Goal: Information Seeking & Learning: Find specific page/section

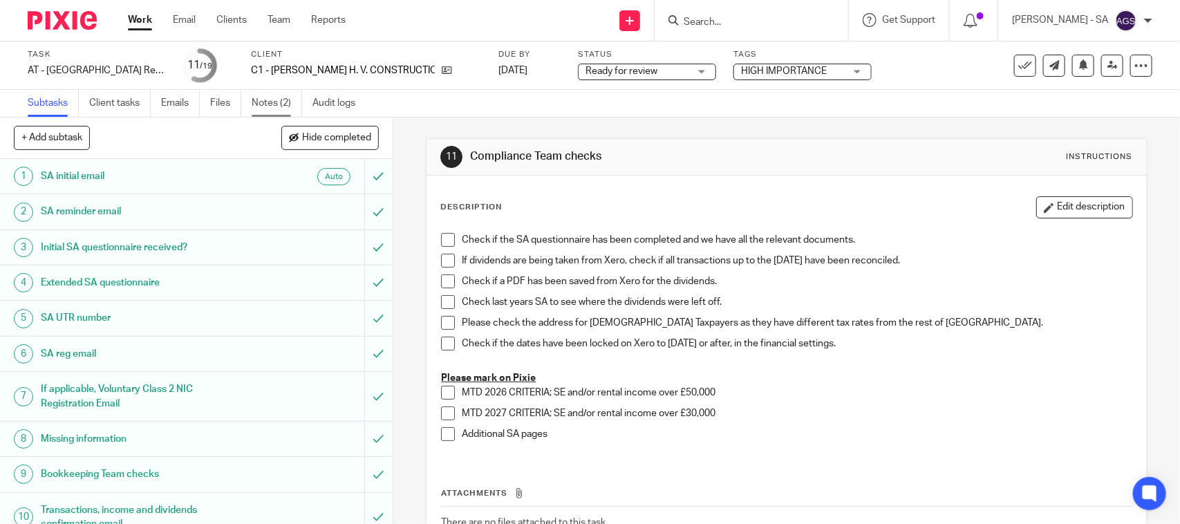
click at [271, 98] on link "Notes (2)" at bounding box center [277, 103] width 50 height 27
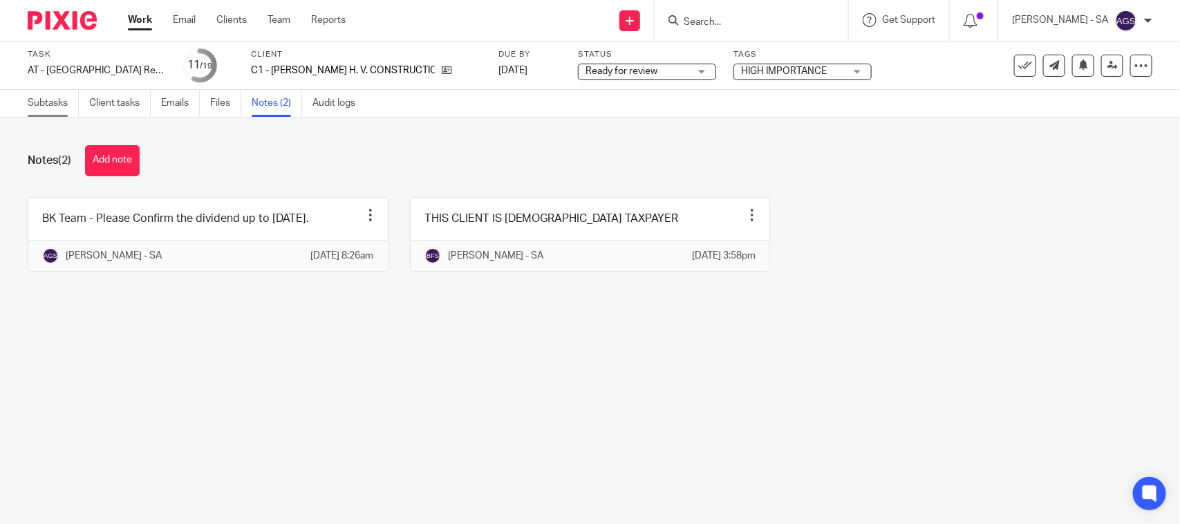
click at [39, 102] on link "Subtasks" at bounding box center [53, 103] width 51 height 27
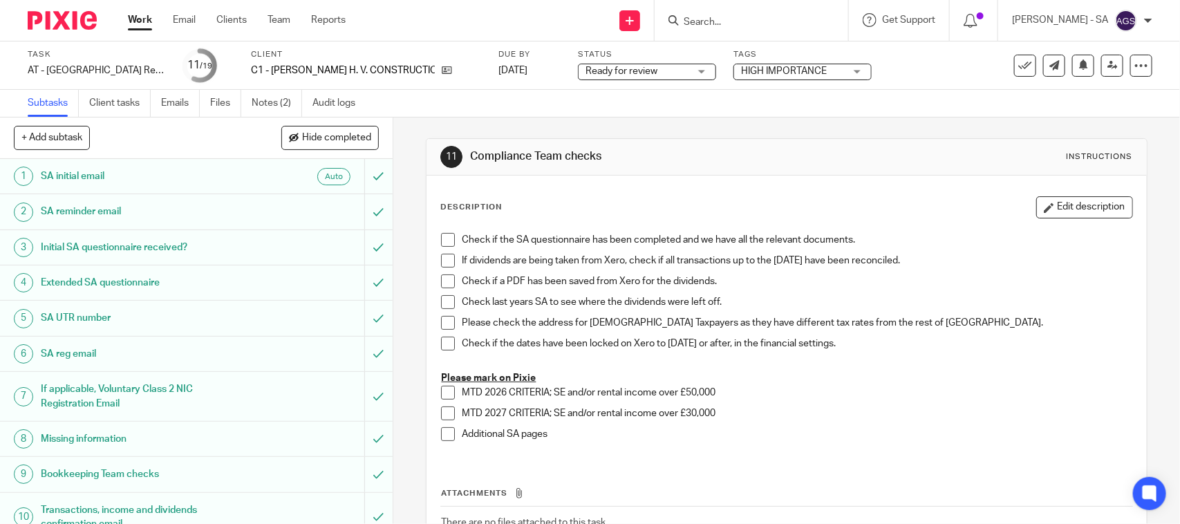
click at [714, 18] on input "Search" at bounding box center [744, 23] width 124 height 12
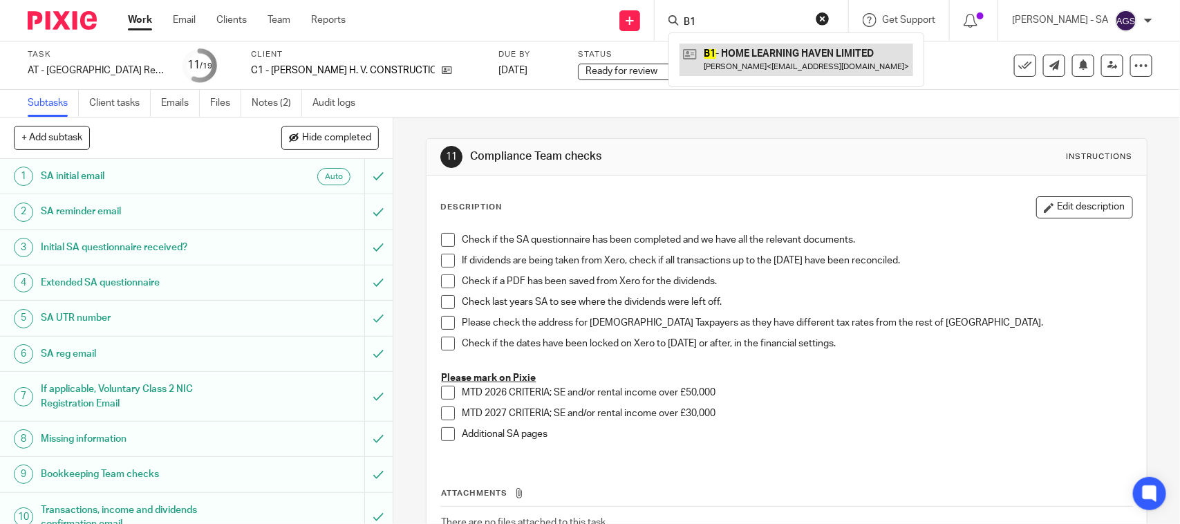
type input "B1"
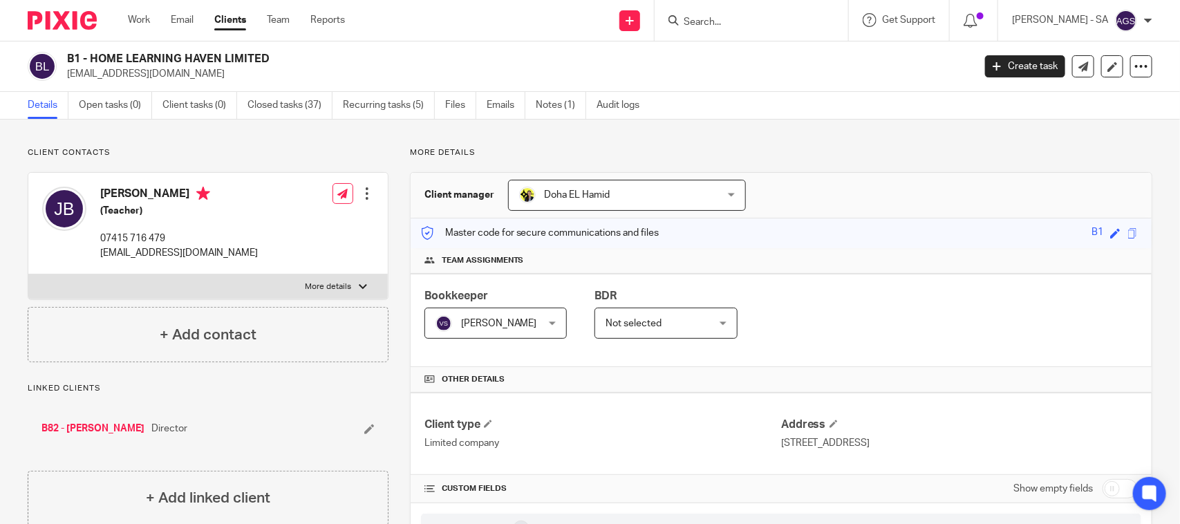
click at [562, 55] on h2 "B1 - HOME LEARNING HAVEN LIMITED" at bounding box center [425, 59] width 717 height 15
click at [386, 67] on p "jade@homelearninghaven.com" at bounding box center [515, 74] width 897 height 14
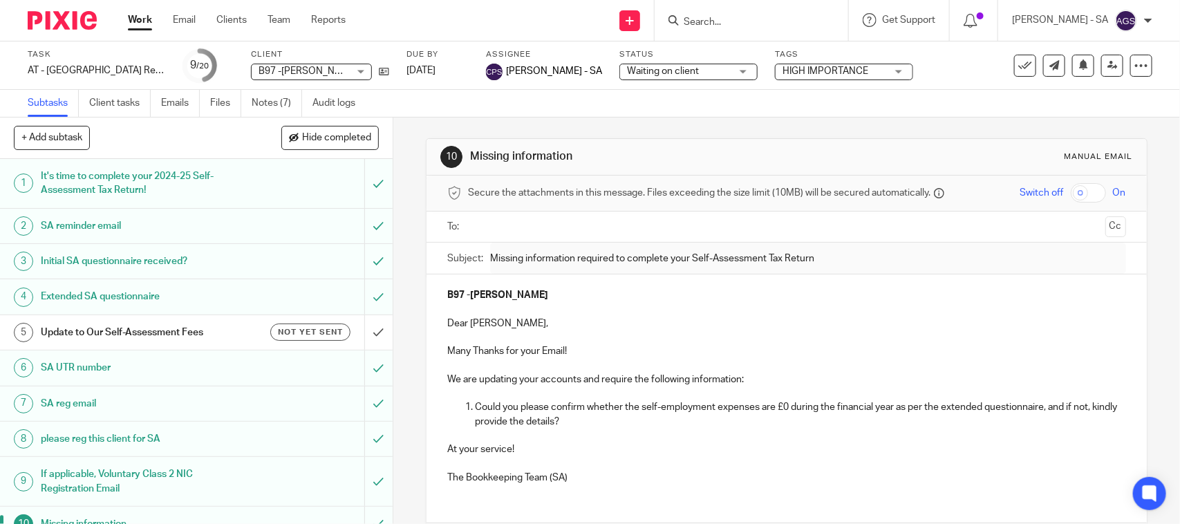
click at [717, 19] on input "Search" at bounding box center [744, 23] width 124 height 12
paste input "Christopher Akpokodje"
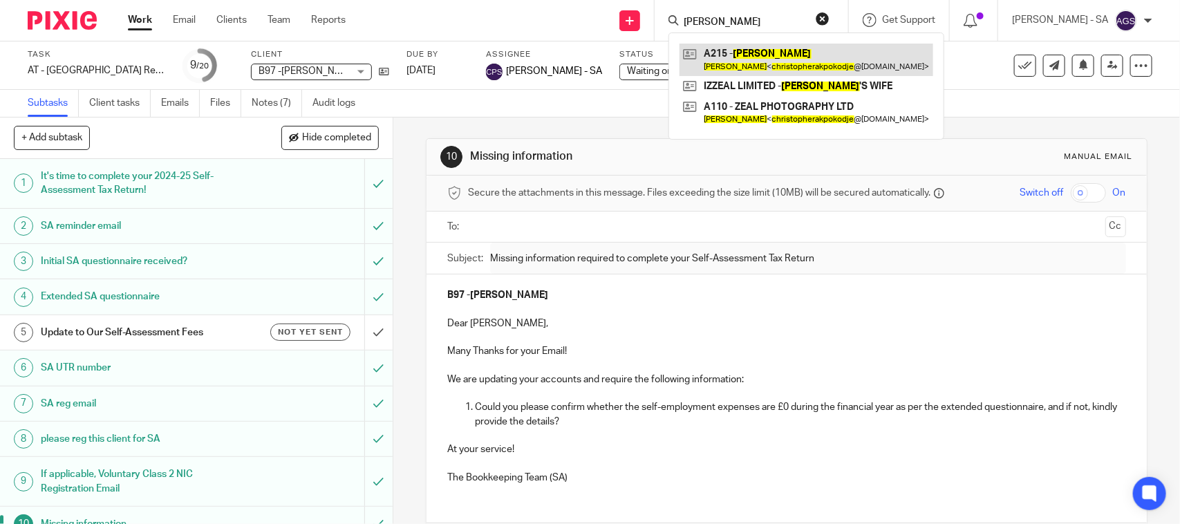
type input "[PERSON_NAME]"
click at [776, 64] on link at bounding box center [806, 60] width 254 height 32
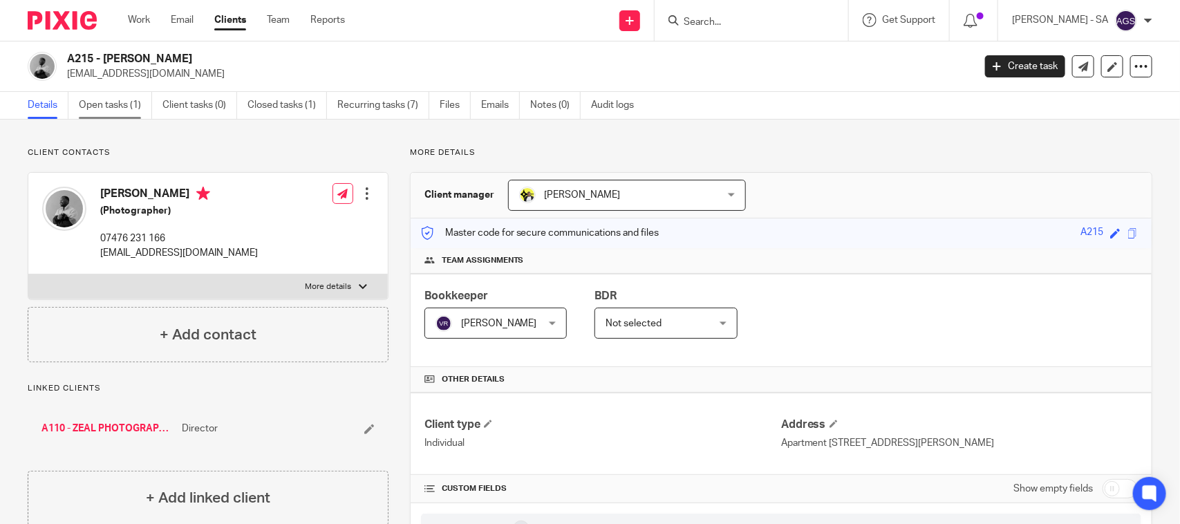
click at [113, 102] on link "Open tasks (1)" at bounding box center [115, 105] width 73 height 27
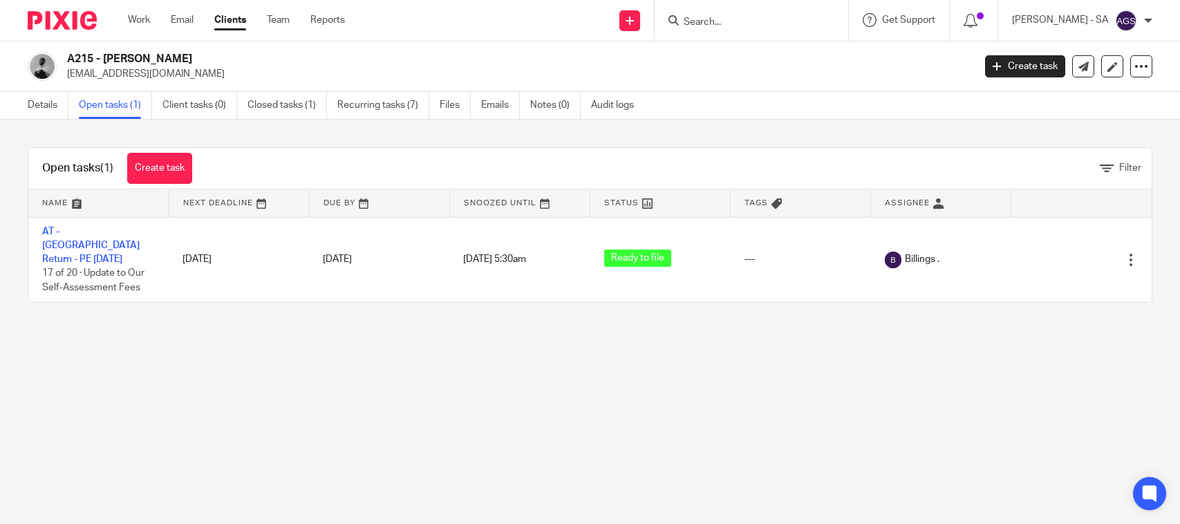
click at [104, 229] on link "AT - [GEOGRAPHIC_DATA] Return - PE [DATE]" at bounding box center [90, 246] width 97 height 38
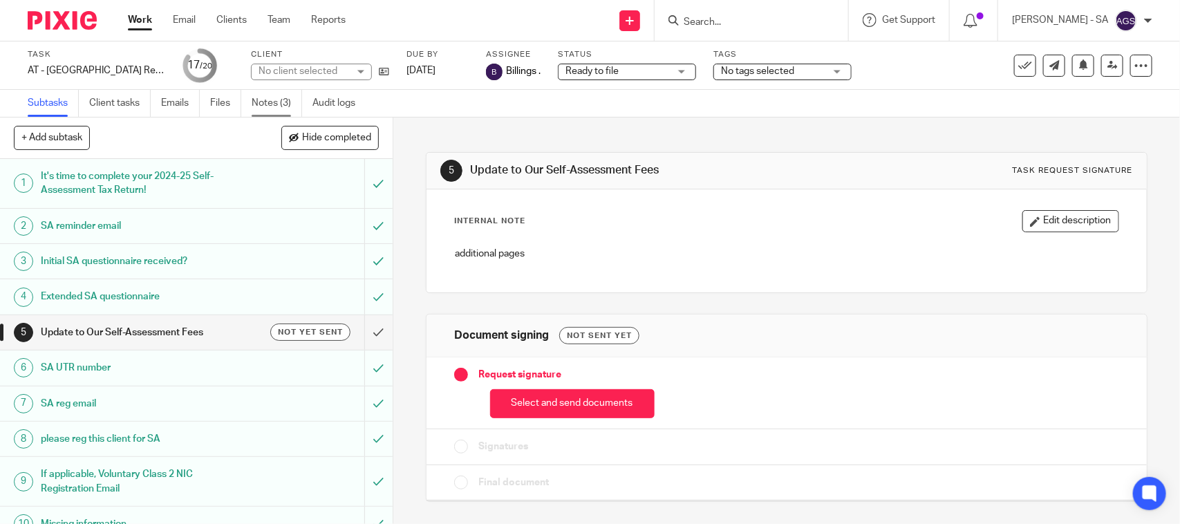
click at [270, 104] on link "Notes (3)" at bounding box center [277, 103] width 50 height 27
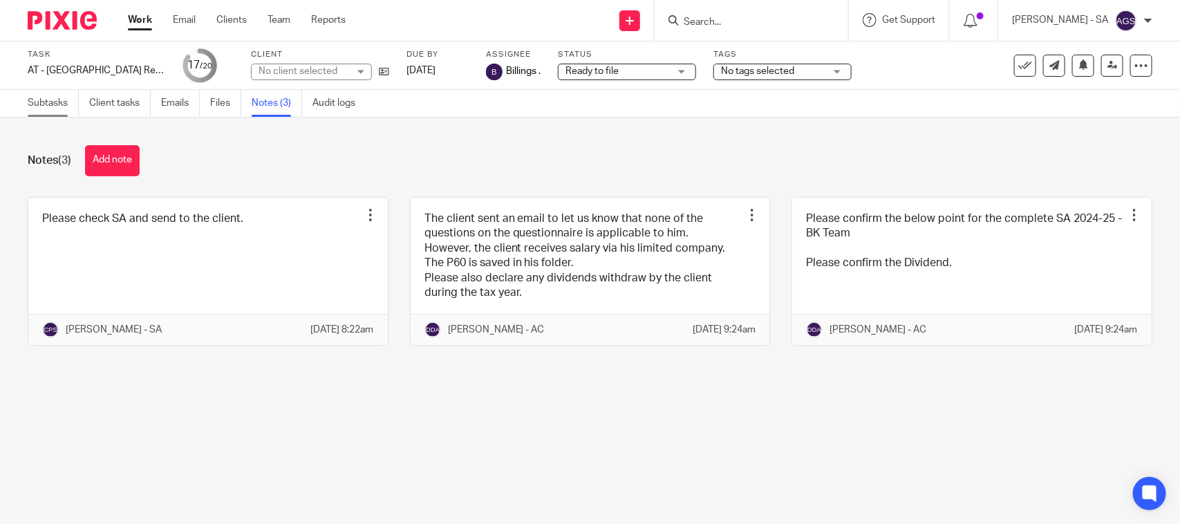
click at [38, 107] on link "Subtasks" at bounding box center [53, 103] width 51 height 27
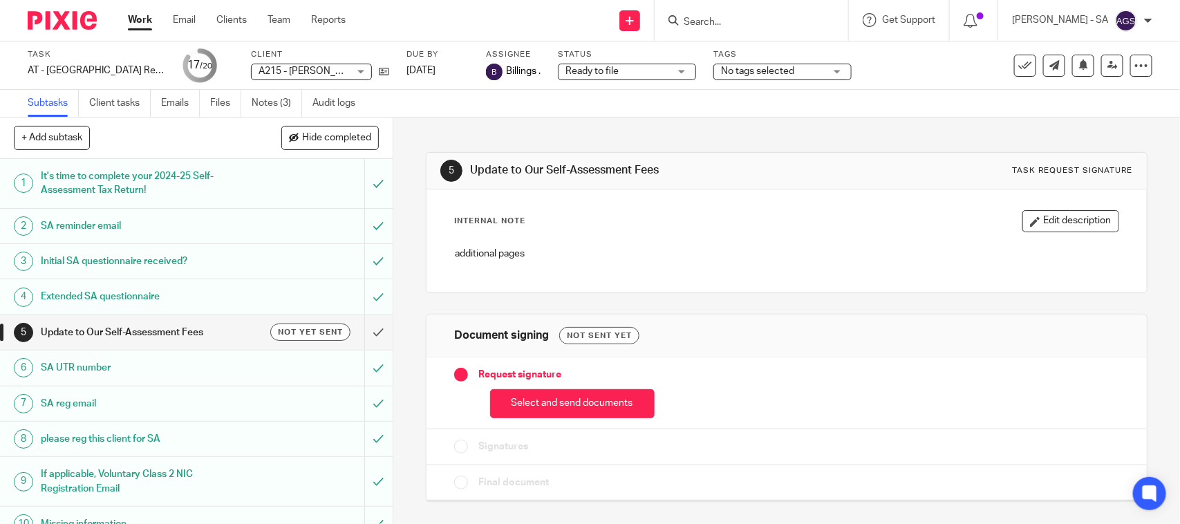
click at [907, 91] on div "Subtasks Client tasks Emails Files Notes (3) Audit logs" at bounding box center [590, 104] width 1180 height 28
click at [731, 23] on input "Search" at bounding box center [744, 23] width 124 height 12
paste input "Anthony Abraham"
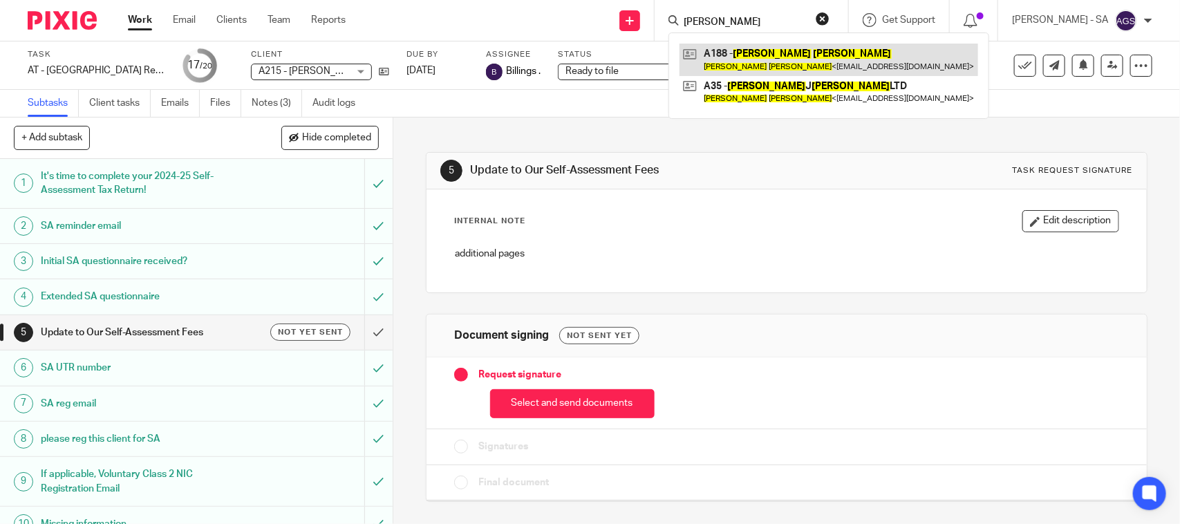
type input "[PERSON_NAME]"
click at [776, 54] on link at bounding box center [828, 60] width 299 height 32
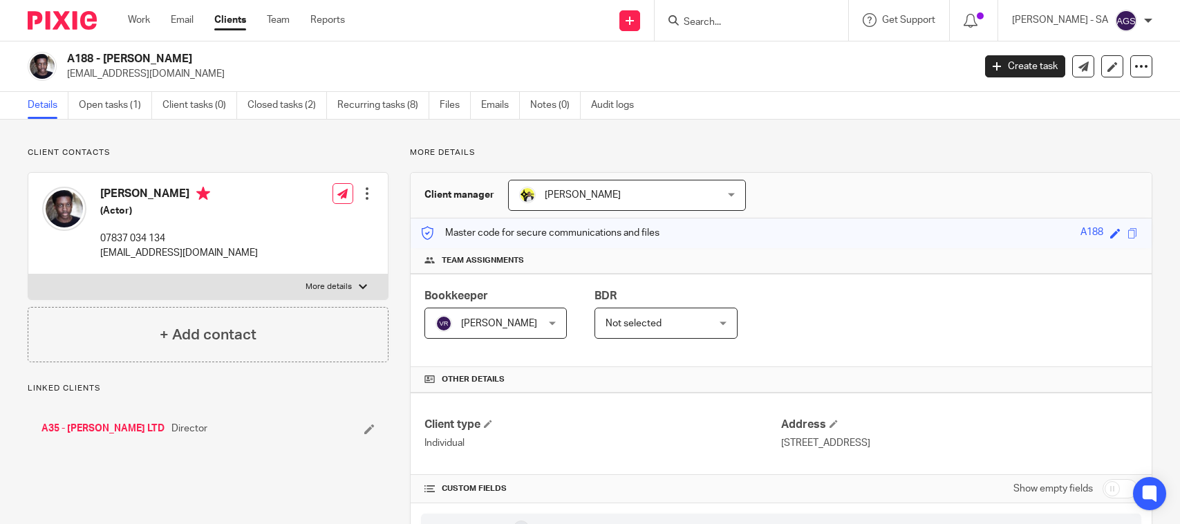
click at [102, 115] on link "Open tasks (1)" at bounding box center [115, 105] width 73 height 27
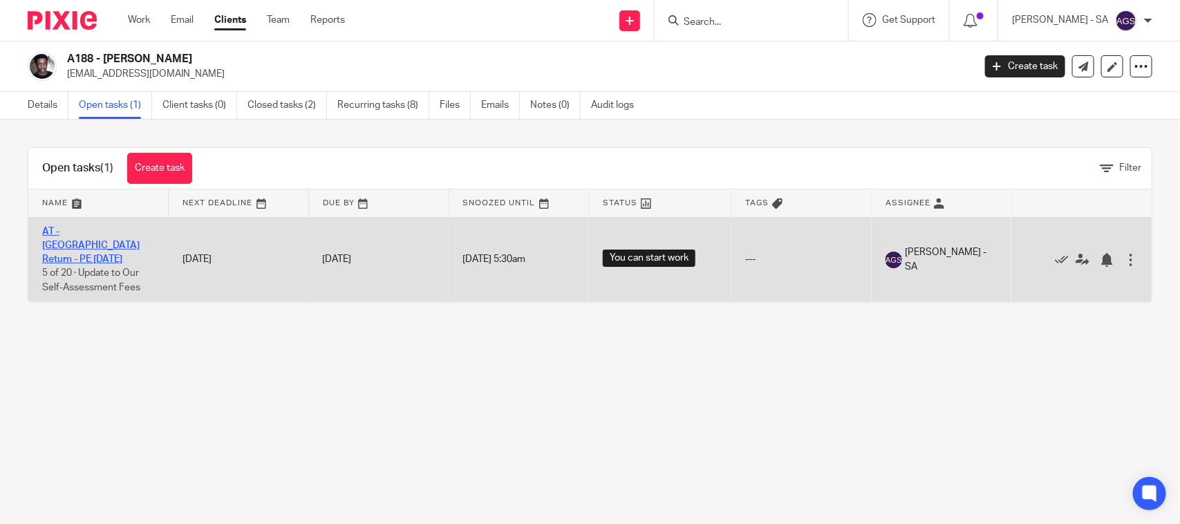
click at [88, 229] on link "AT - [GEOGRAPHIC_DATA] Return - PE [DATE]" at bounding box center [90, 246] width 97 height 38
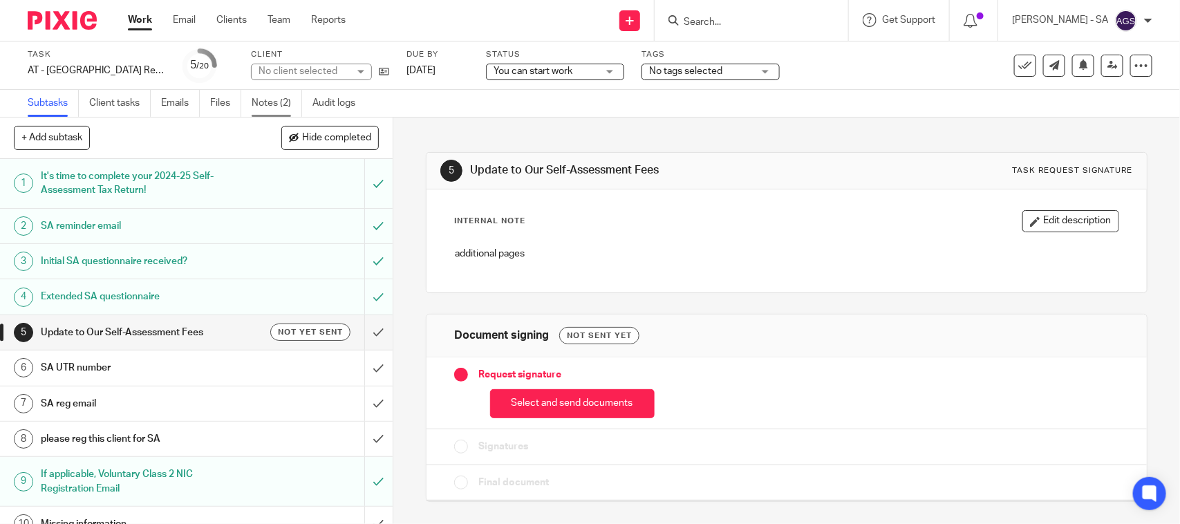
click at [272, 109] on link "Notes (2)" at bounding box center [277, 103] width 50 height 27
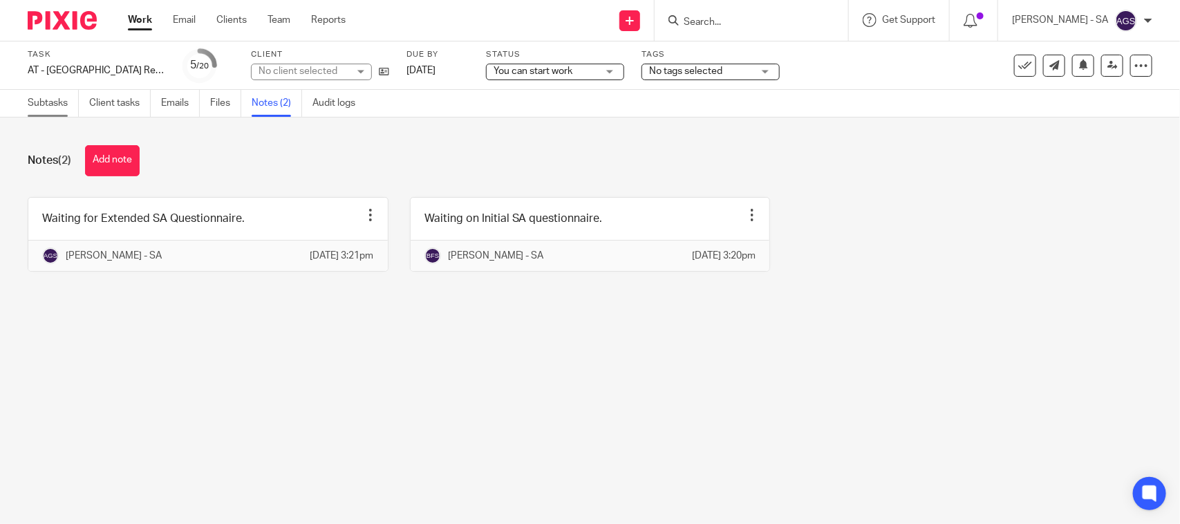
click at [48, 109] on link "Subtasks" at bounding box center [53, 103] width 51 height 27
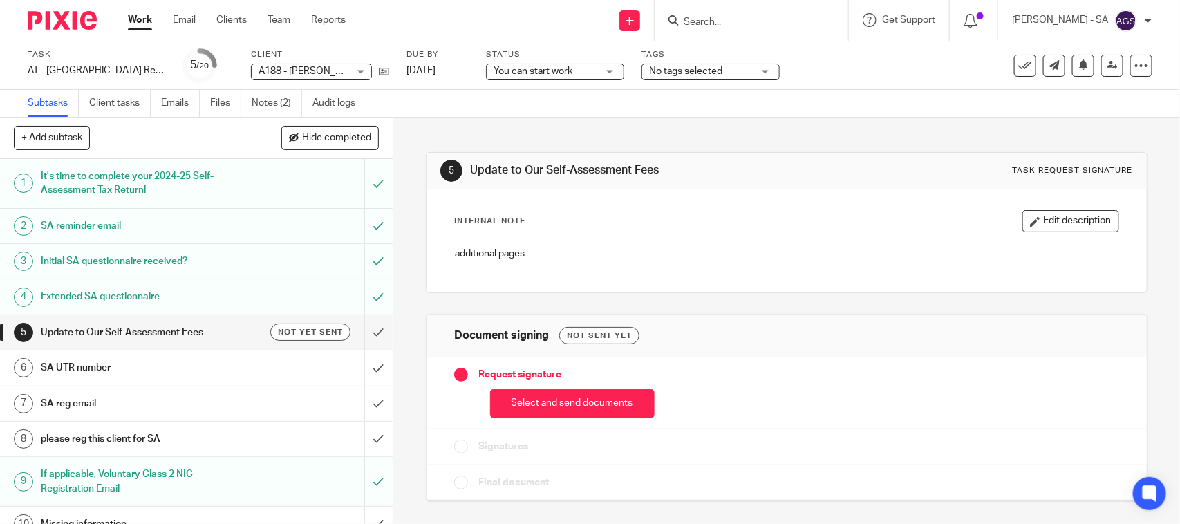
click at [782, 106] on div "Subtasks Client tasks Emails Files Notes (2) Audit logs" at bounding box center [590, 104] width 1180 height 28
click at [719, 26] on input "Search" at bounding box center [744, 23] width 124 height 12
paste input "stefanboateng1992@gmail.com"
type input "stefanboateng1992@gmail.com"
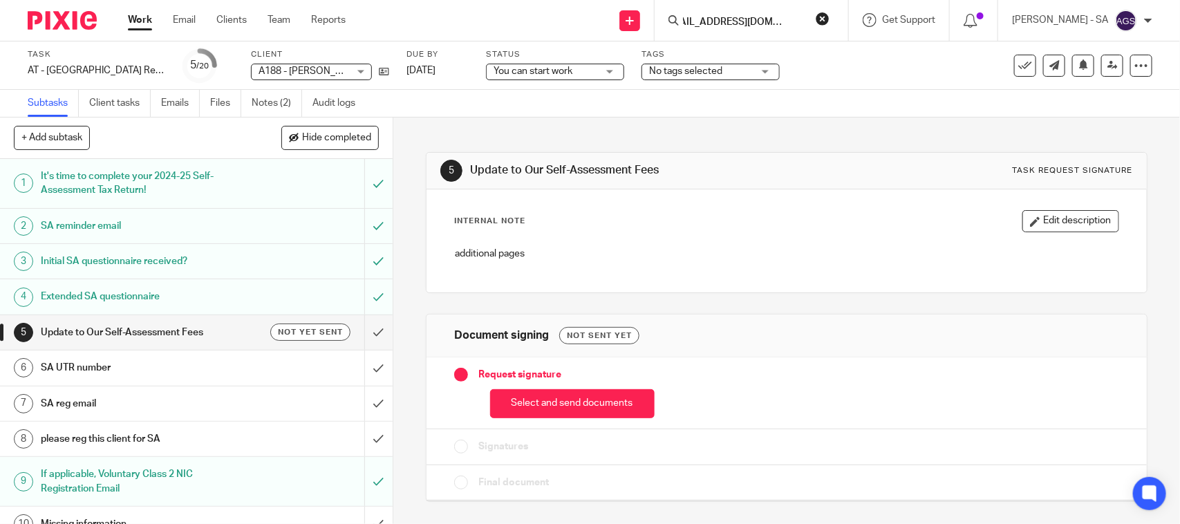
click button "submit" at bounding box center [0, 0] width 0 height 0
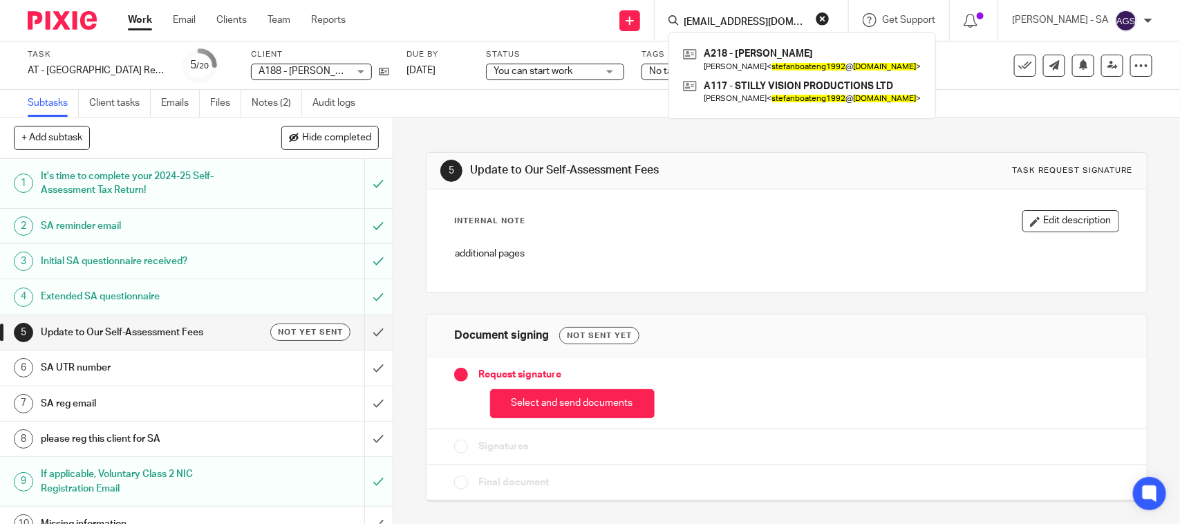
click at [617, 102] on div "Subtasks Client tasks Emails Files Notes (2) Audit logs" at bounding box center [590, 104] width 1180 height 28
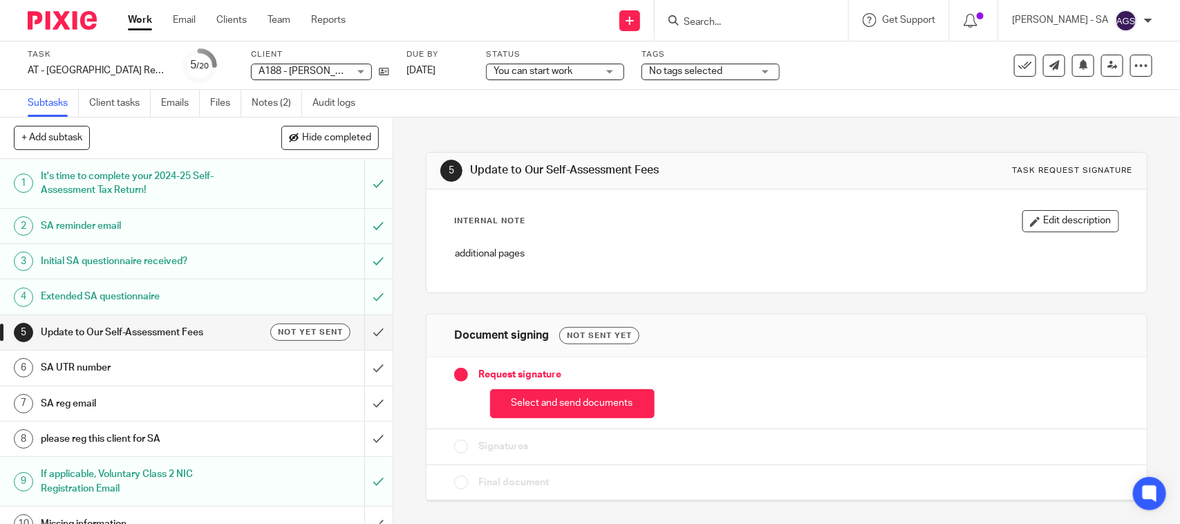
drag, startPoint x: 623, startPoint y: 105, endPoint x: 590, endPoint y: 87, distance: 37.7
click at [623, 105] on div "Subtasks Client tasks Emails Files Notes (2) Audit logs" at bounding box center [590, 104] width 1180 height 28
click at [408, 378] on div "5 Update to Our Self-Assessment Fees Task request signature Internal Note Edit …" at bounding box center [786, 321] width 787 height 406
click at [419, 15] on div "Send new email Create task Add client Request signature Get Support Contact via…" at bounding box center [773, 20] width 814 height 41
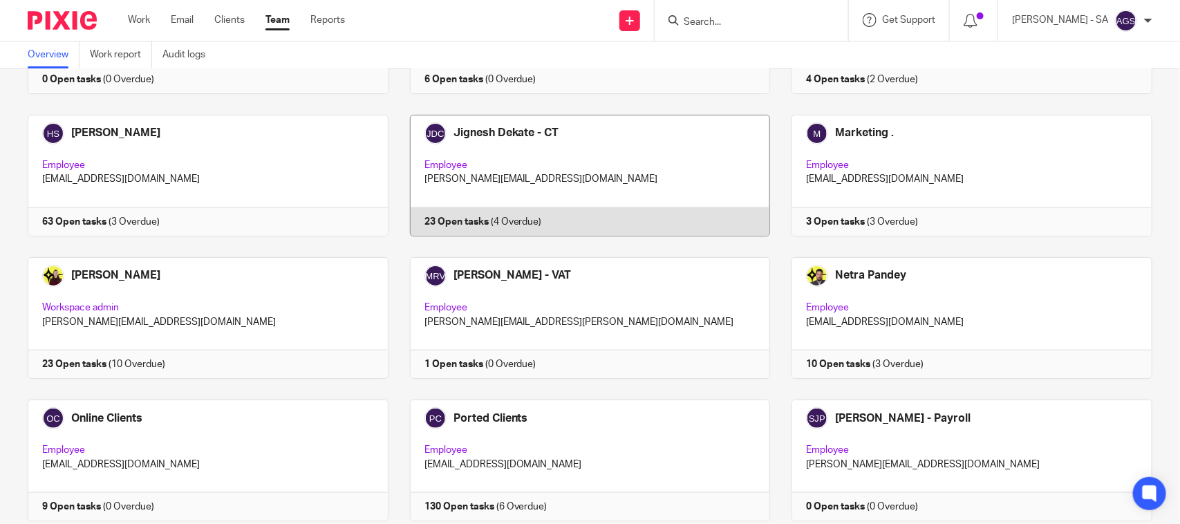
scroll to position [605, 0]
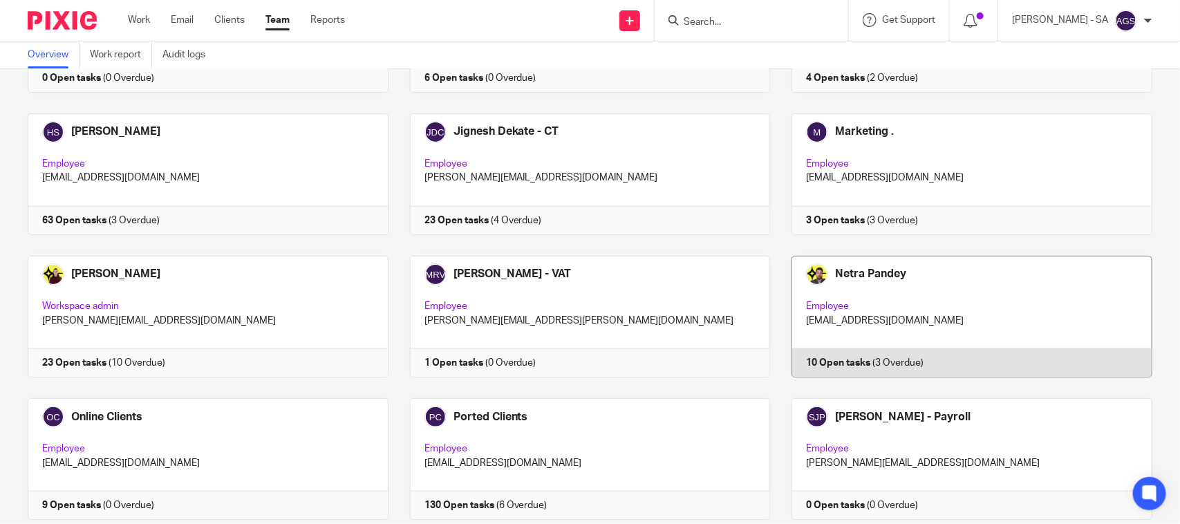
click at [837, 337] on link at bounding box center [961, 317] width 382 height 122
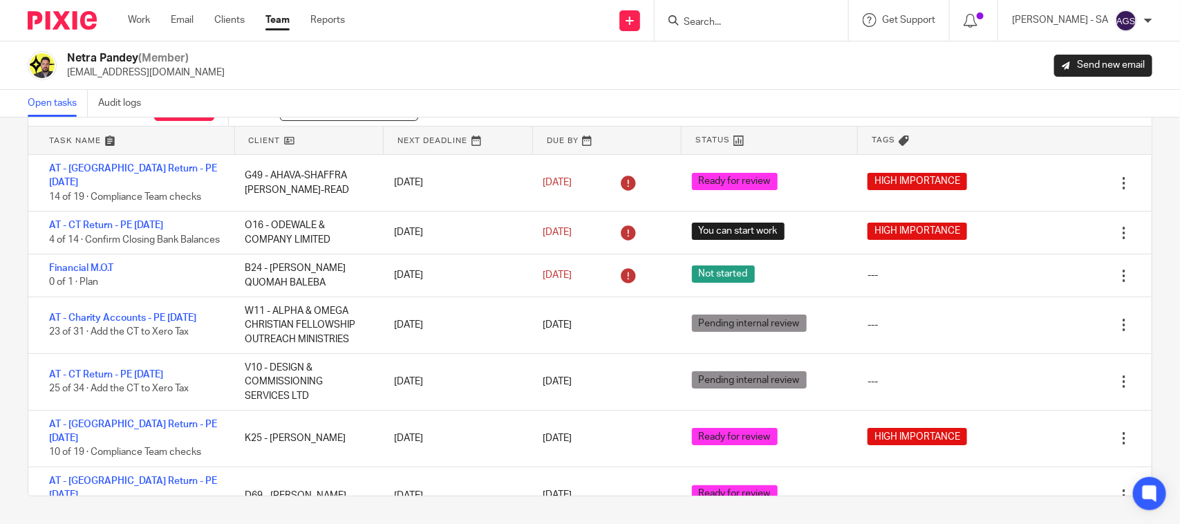
click at [276, 69] on div "Netra Pandey (Member) netra@starbridge.uk Send new email" at bounding box center [590, 65] width 1125 height 29
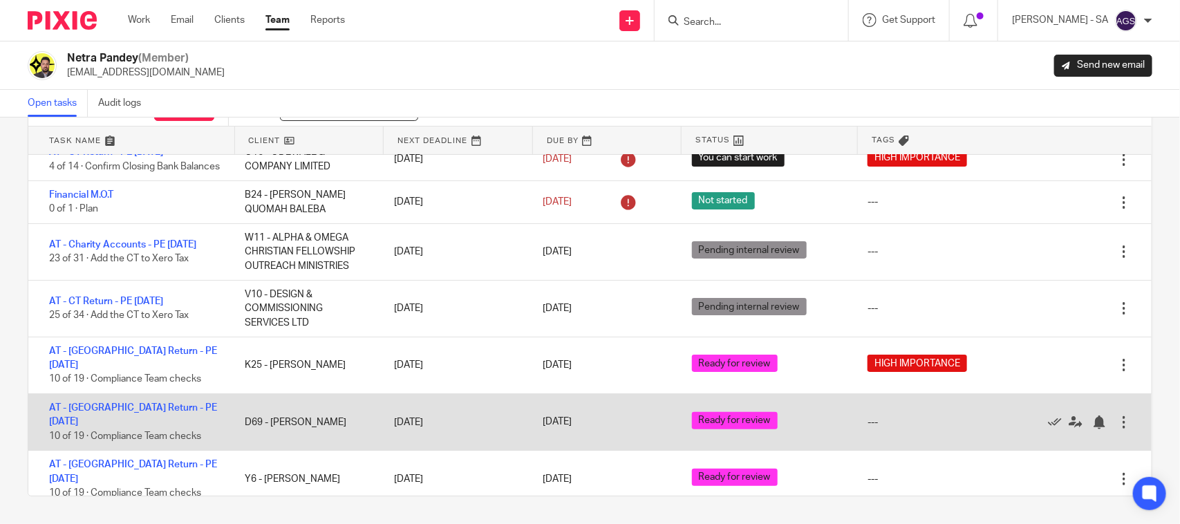
scroll to position [142, 0]
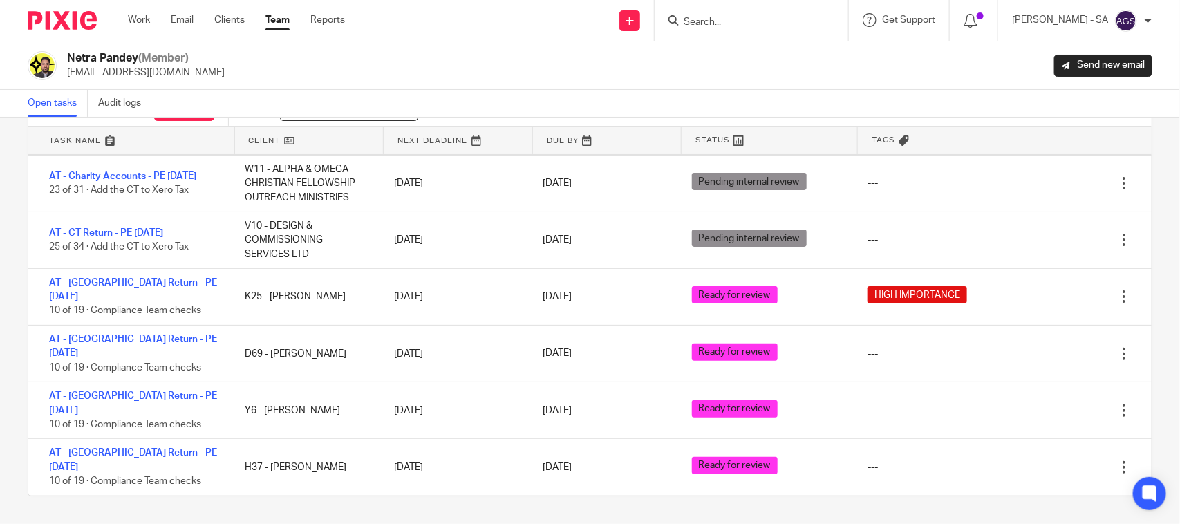
click at [291, 73] on div "Netra Pandey (Member) netra@starbridge.uk Send new email" at bounding box center [590, 65] width 1125 height 29
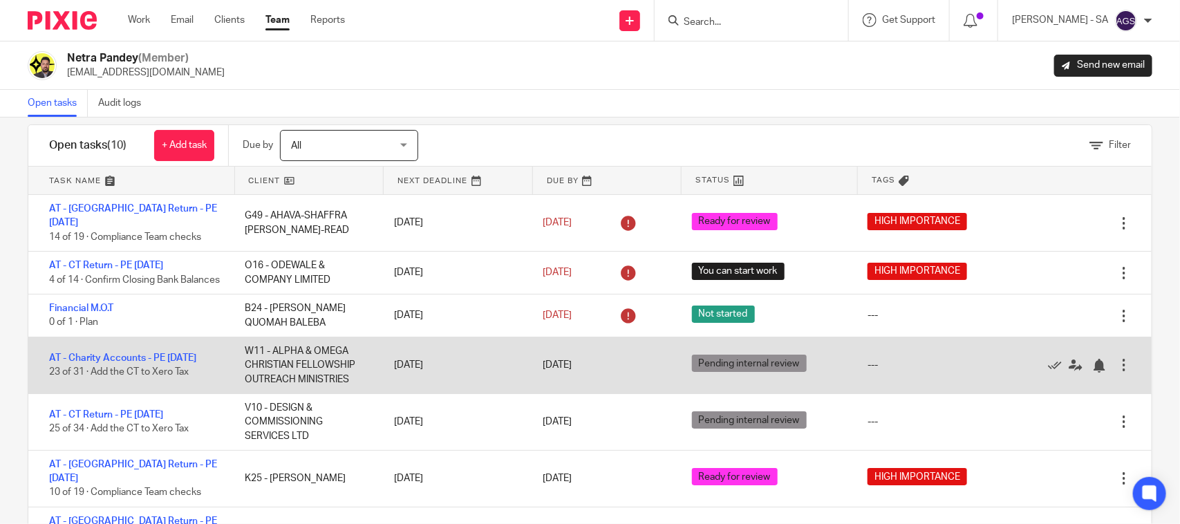
scroll to position [0, 0]
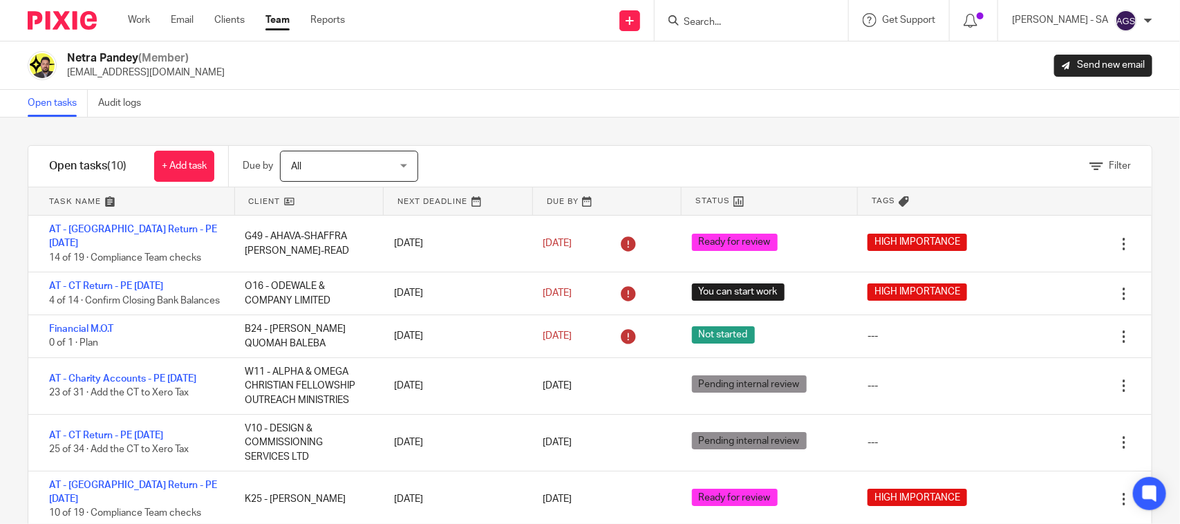
click at [462, 81] on div "Netra Pandey (Member) netra@starbridge.uk Send new email" at bounding box center [590, 65] width 1180 height 48
click at [765, 21] on input "Search" at bounding box center [744, 23] width 124 height 12
paste input "[PERSON_NAME]"
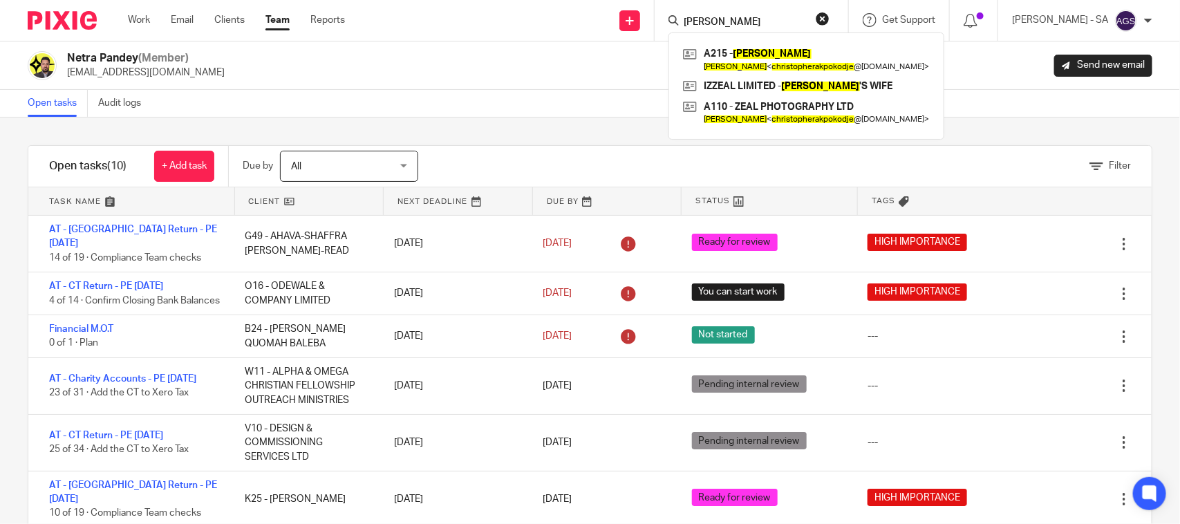
type input "[PERSON_NAME]"
click at [523, 52] on div "Netra Pandey (Member) netra@starbridge.uk Send new email" at bounding box center [590, 65] width 1125 height 29
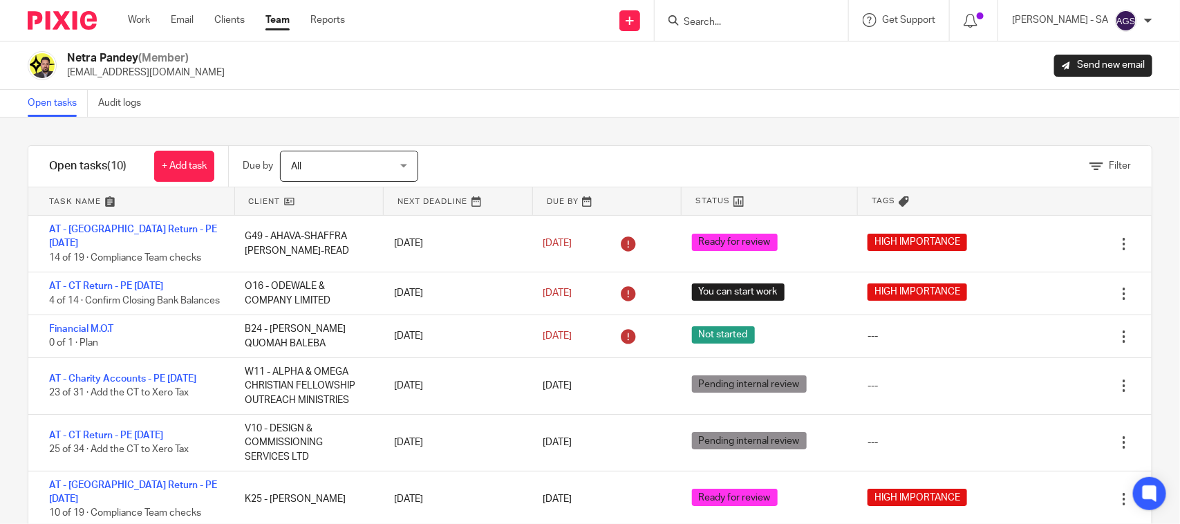
click at [702, 92] on div "Open tasks Audit logs" at bounding box center [590, 104] width 1180 height 28
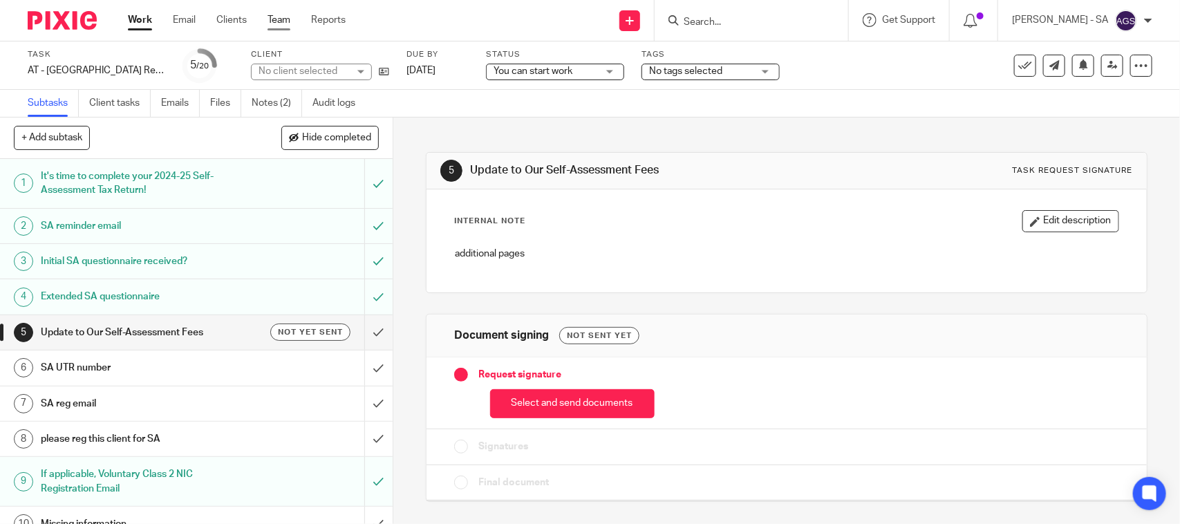
click at [276, 18] on link "Team" at bounding box center [279, 20] width 23 height 14
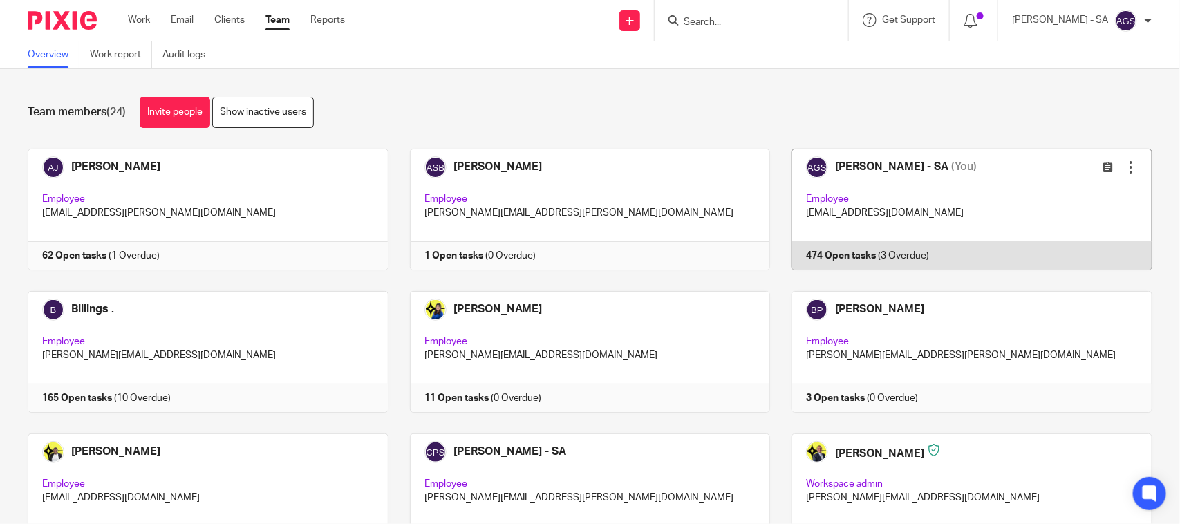
click at [917, 215] on link at bounding box center [961, 210] width 382 height 122
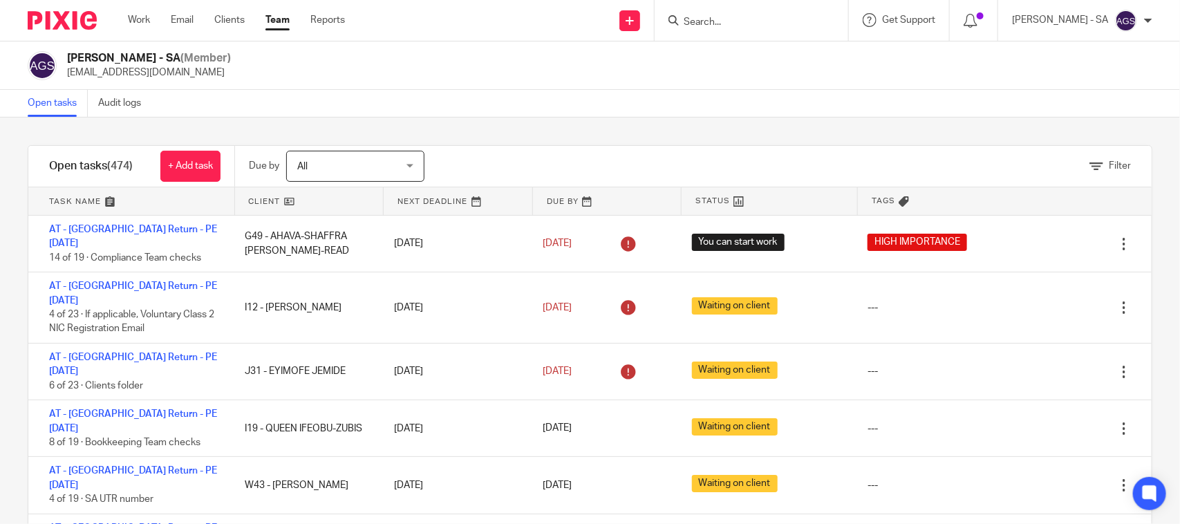
click at [301, 67] on div "Anjali Gamit - SA (Member) anjali.gamit@confiancebizsol.in" at bounding box center [590, 65] width 1125 height 29
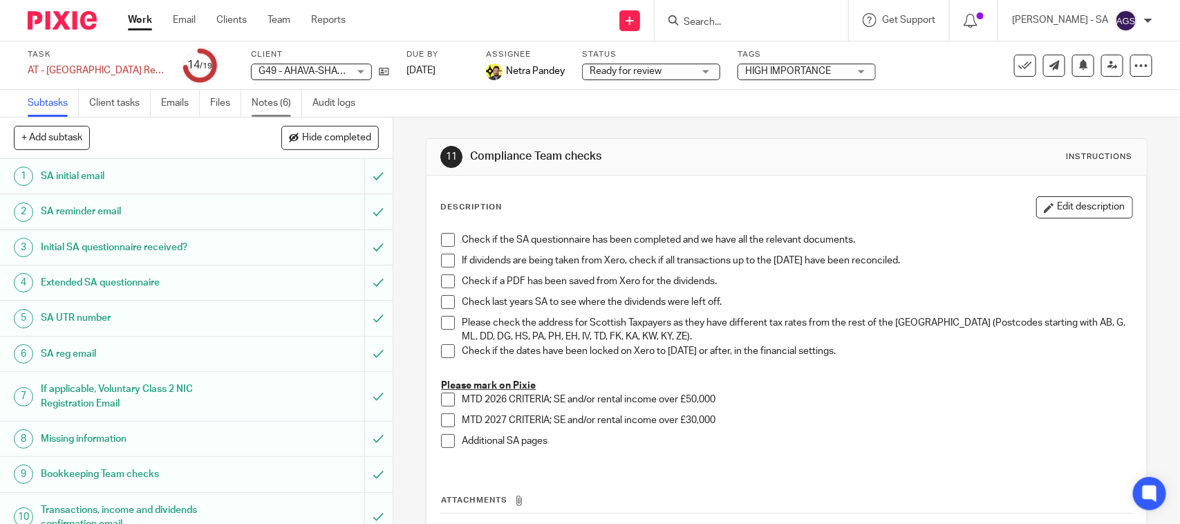
click at [270, 100] on link "Notes (6)" at bounding box center [277, 103] width 50 height 27
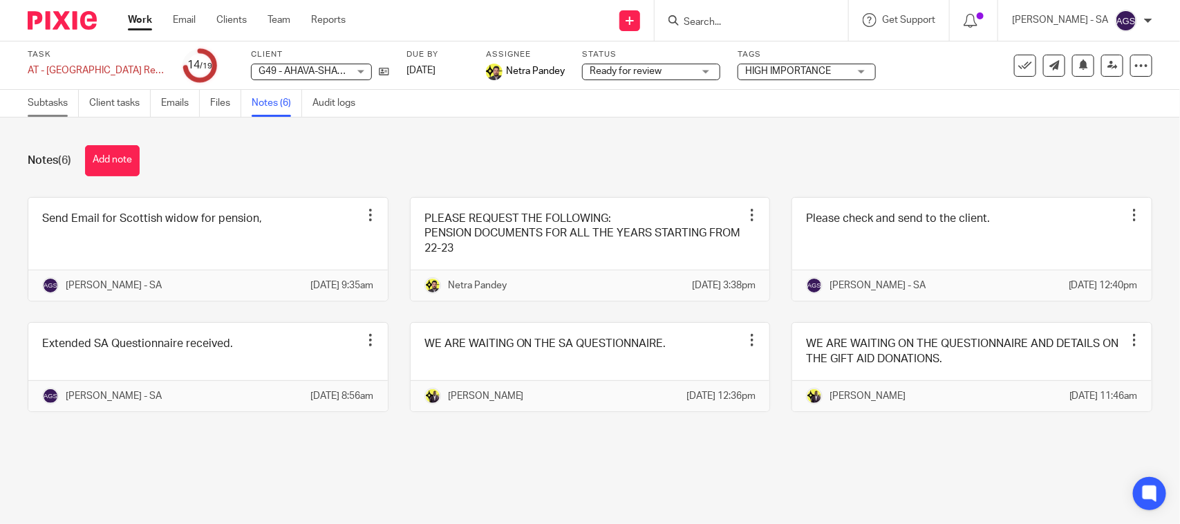
click at [47, 104] on link "Subtasks" at bounding box center [53, 103] width 51 height 27
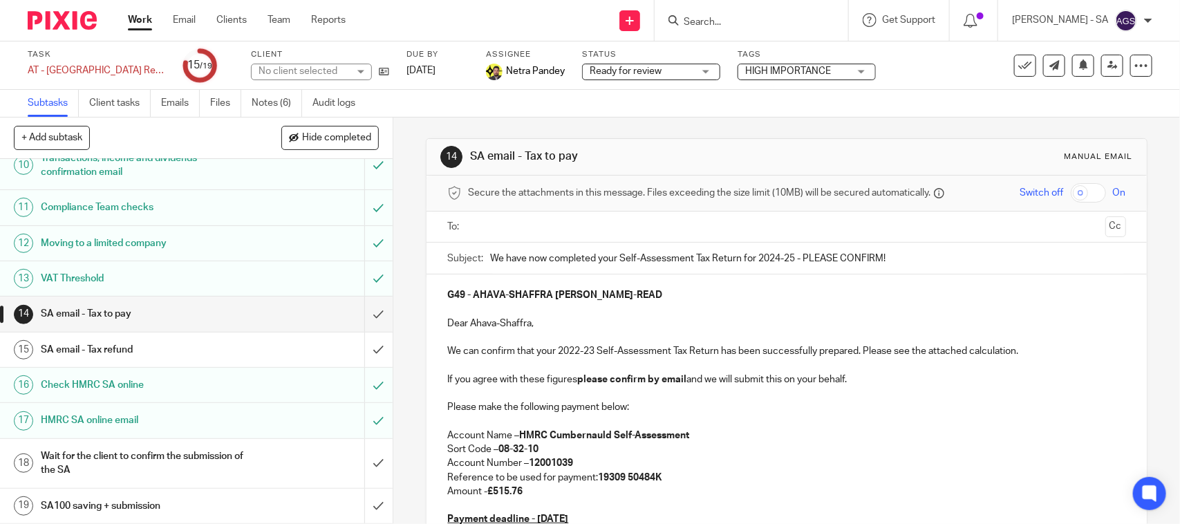
scroll to position [355, 0]
click at [126, 316] on h1 "SA email - Tax to pay" at bounding box center [144, 313] width 207 height 21
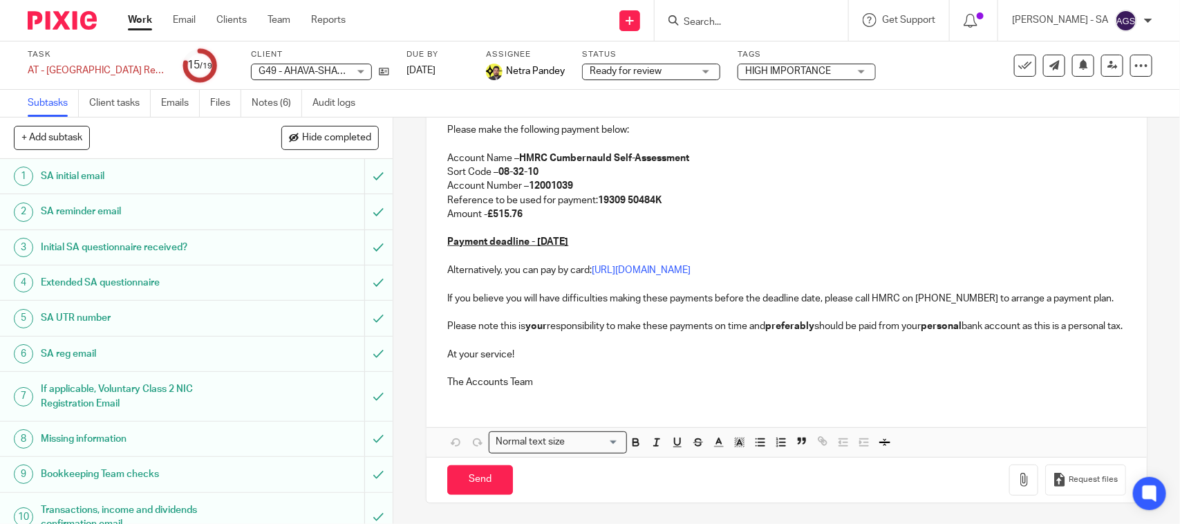
scroll to position [33, 0]
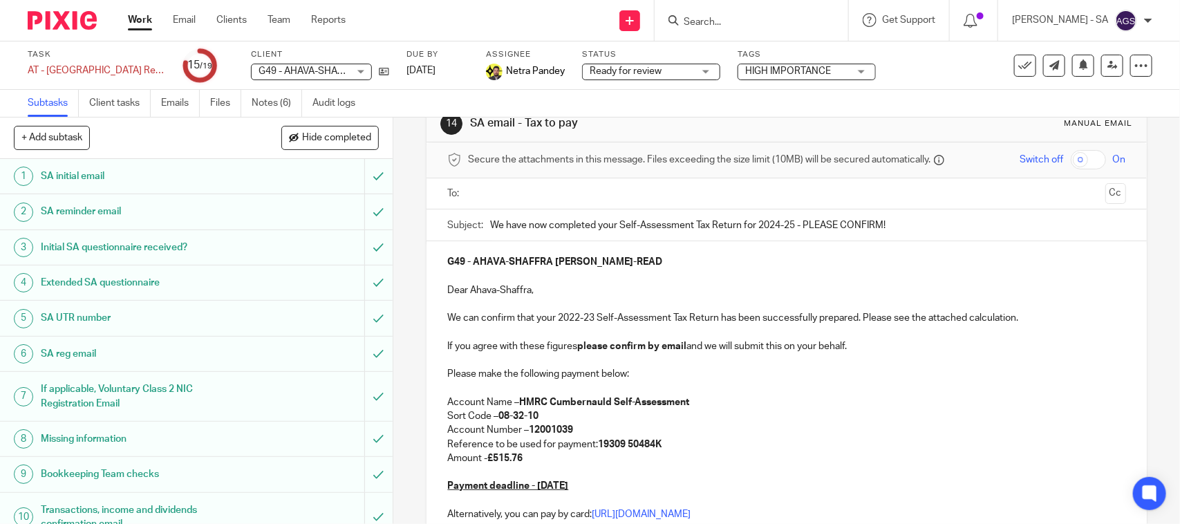
click at [733, 28] on form at bounding box center [755, 20] width 147 height 17
paste input ".: Rebecca Le Flufy"
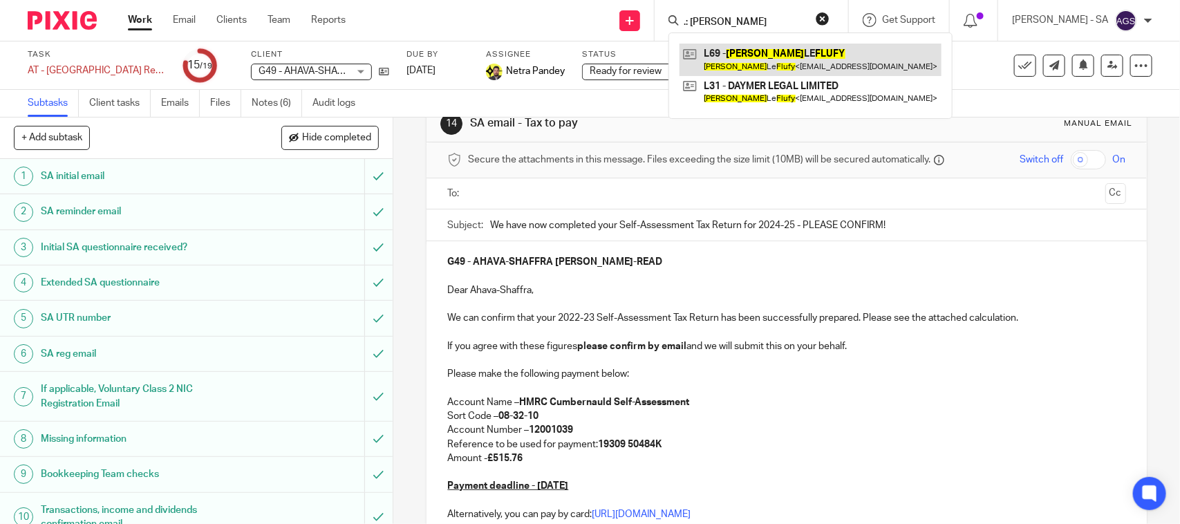
type input ".: Rebecca Le Flufy"
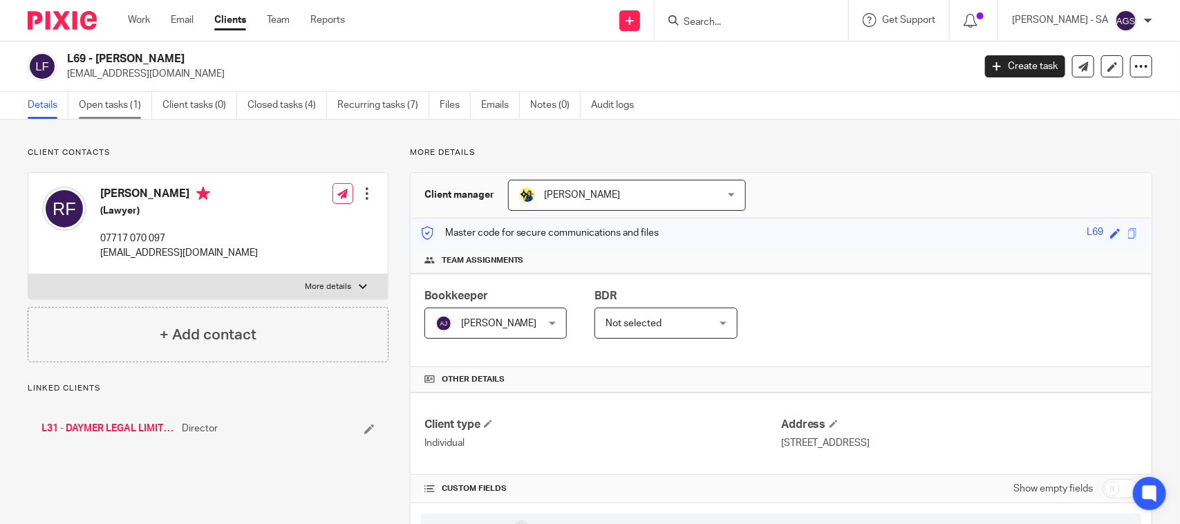
click at [122, 101] on link "Open tasks (1)" at bounding box center [115, 105] width 73 height 27
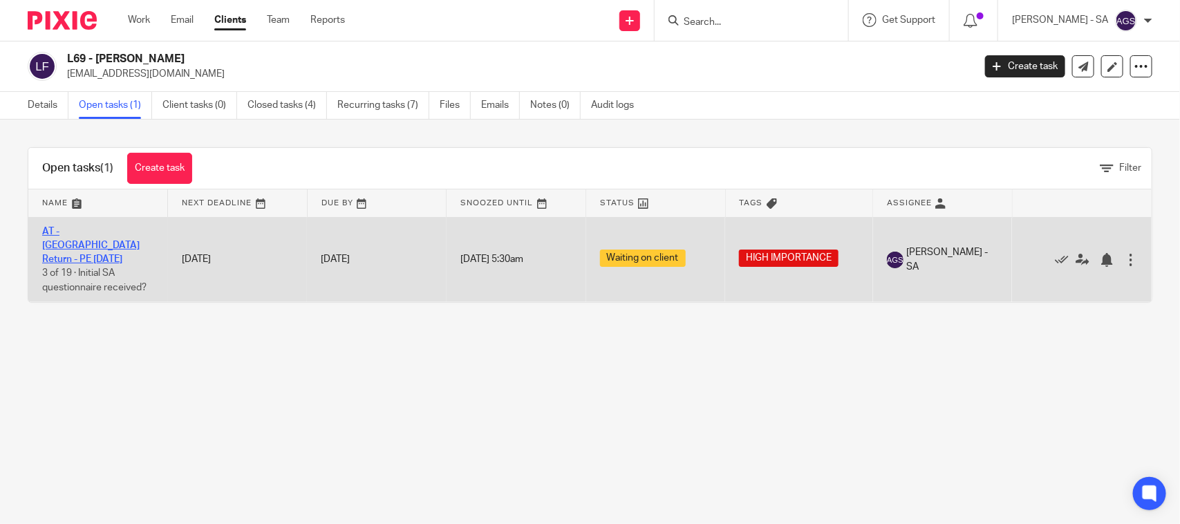
click at [97, 228] on link "AT - [GEOGRAPHIC_DATA] Return - PE [DATE]" at bounding box center [90, 246] width 97 height 38
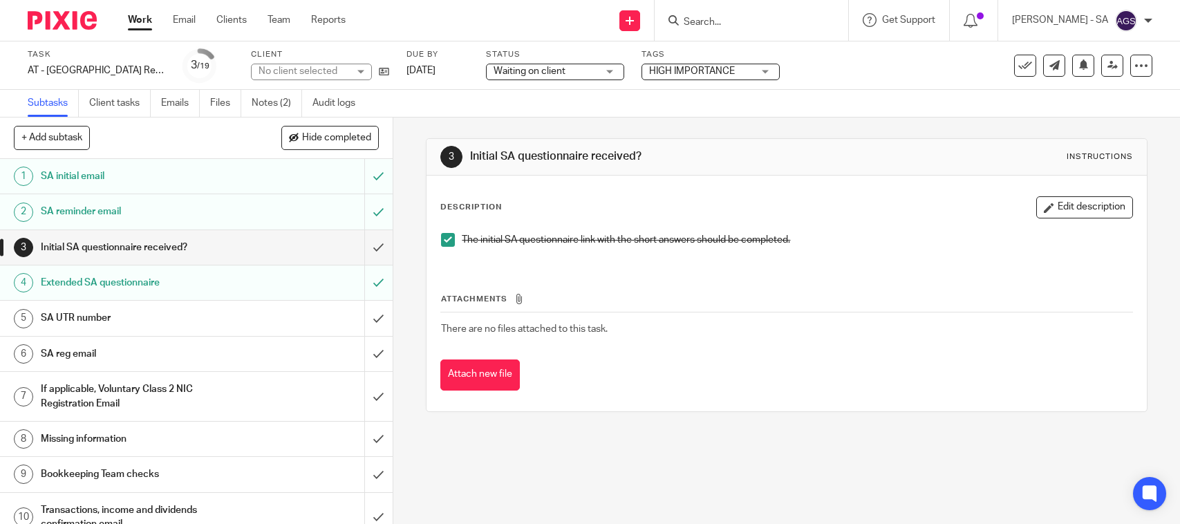
click at [273, 101] on link "Notes (2)" at bounding box center [277, 103] width 50 height 27
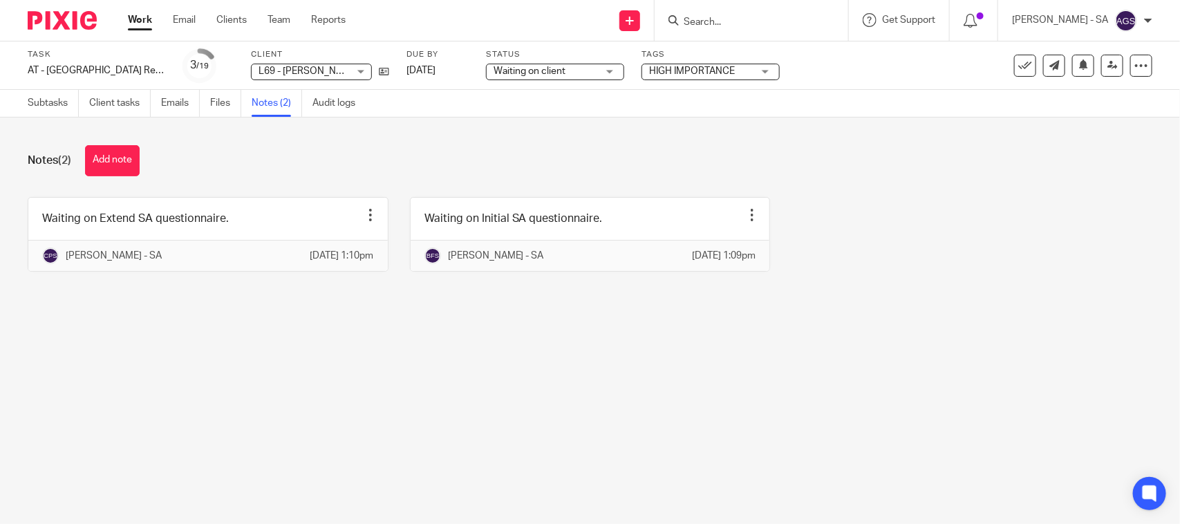
click at [245, 361] on main "Task AT - [GEOGRAPHIC_DATA] Return - PE [DATE] Save AT - [GEOGRAPHIC_DATA] Retu…" at bounding box center [590, 262] width 1180 height 524
click at [154, 363] on main "Task AT - [GEOGRAPHIC_DATA] Return - PE [DATE] Save AT - [GEOGRAPHIC_DATA] Retu…" at bounding box center [590, 262] width 1180 height 524
click at [273, 343] on main "Task AT - [GEOGRAPHIC_DATA] Return - PE [DATE] Save AT - [GEOGRAPHIC_DATA] Retu…" at bounding box center [590, 262] width 1180 height 524
click at [429, 156] on div "Notes (2) Add note" at bounding box center [590, 160] width 1125 height 31
click at [102, 320] on div "Notes (2) Add note Waiting on Extend SA questionnaire. Edit note Delete note [P…" at bounding box center [590, 219] width 1180 height 203
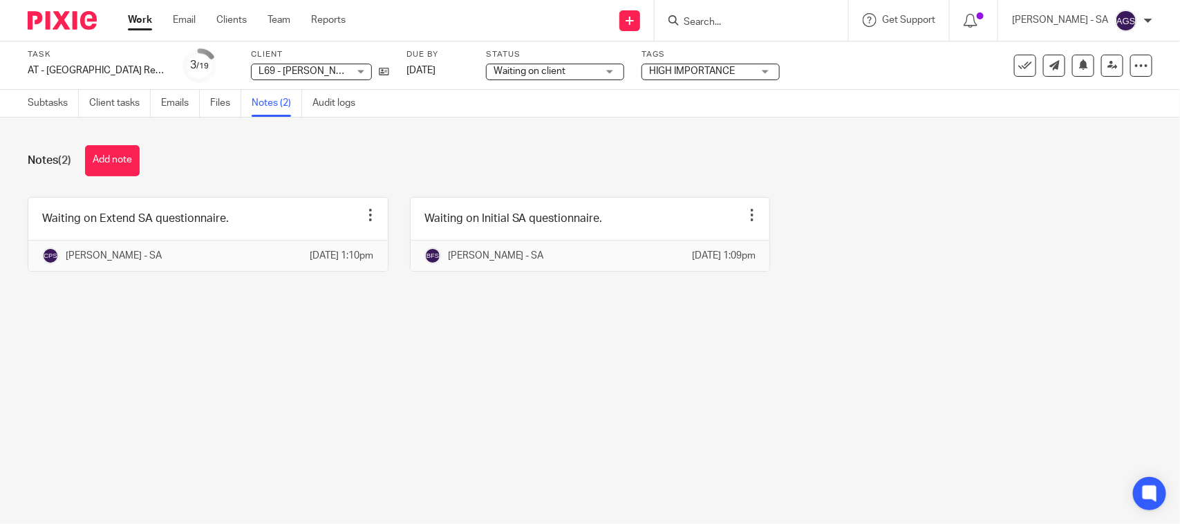
click at [913, 320] on div "Notes (2) Add note Waiting on Extend SA questionnaire. Edit note Delete note [P…" at bounding box center [590, 219] width 1180 height 203
click at [254, 404] on main "Task AT - [GEOGRAPHIC_DATA] Return - PE [DATE] Save AT - [GEOGRAPHIC_DATA] Retu…" at bounding box center [590, 262] width 1180 height 524
click at [856, 308] on div "Notes (2) Add note Waiting on Extend SA questionnaire. Edit note Delete note [P…" at bounding box center [590, 219] width 1180 height 203
